Goal: Task Accomplishment & Management: Use online tool/utility

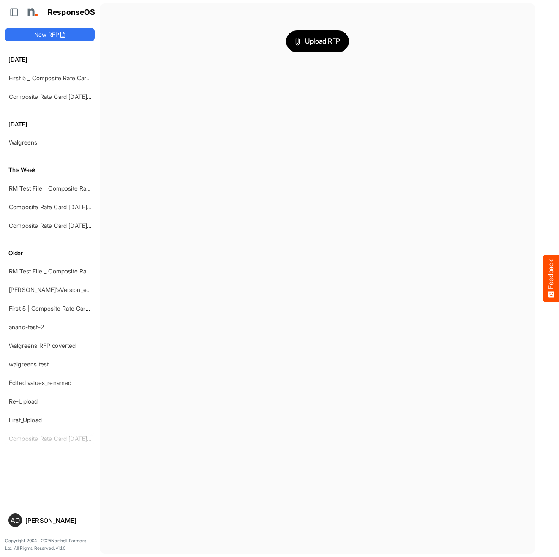
click at [315, 26] on div "Upload RFP" at bounding box center [317, 41] width 422 height 63
click at [312, 46] on span "Upload RFP" at bounding box center [318, 41] width 46 height 11
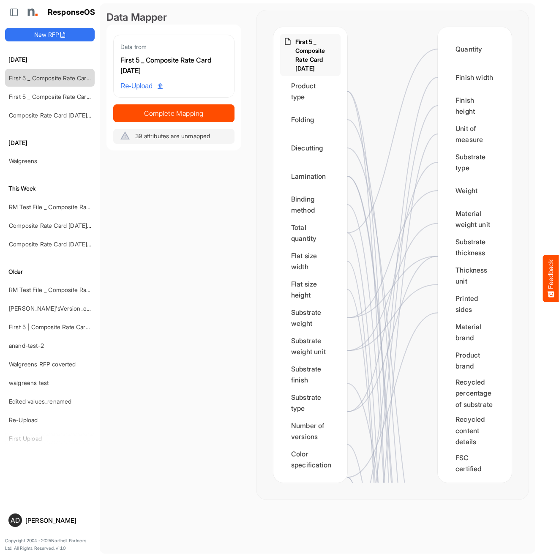
click at [166, 126] on div "Data from First 5 _ Composite Rate Card [DATE] Re-Upload Complete Mapping 39 at…" at bounding box center [173, 89] width 121 height 109
click at [166, 117] on span "Complete Mapping" at bounding box center [174, 113] width 120 height 12
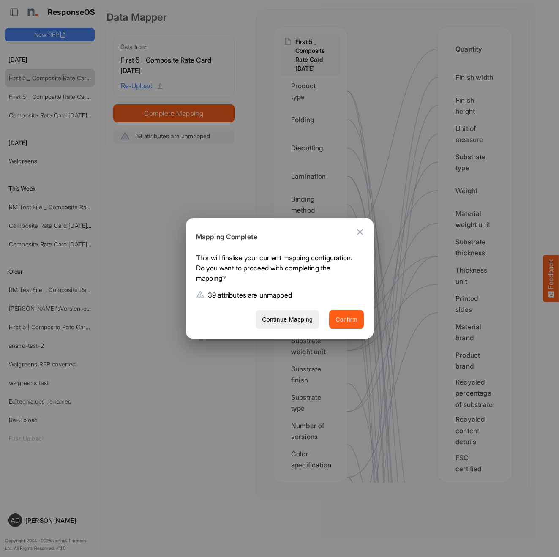
click at [343, 318] on span "Confirm" at bounding box center [346, 319] width 22 height 11
